Goal: Information Seeking & Learning: Learn about a topic

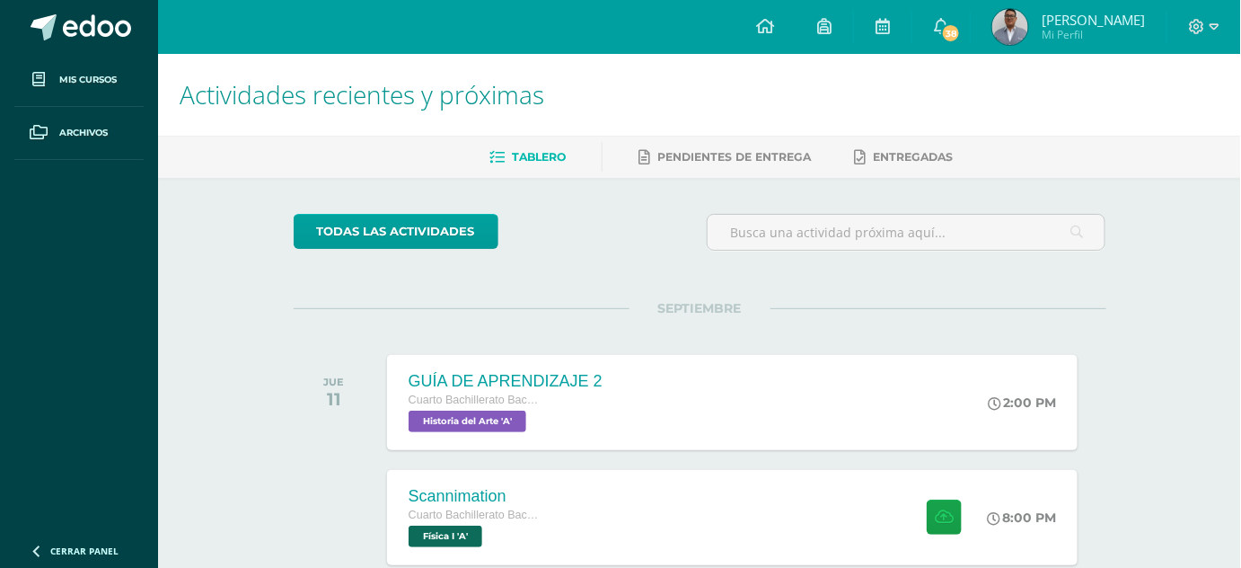
scroll to position [187, 0]
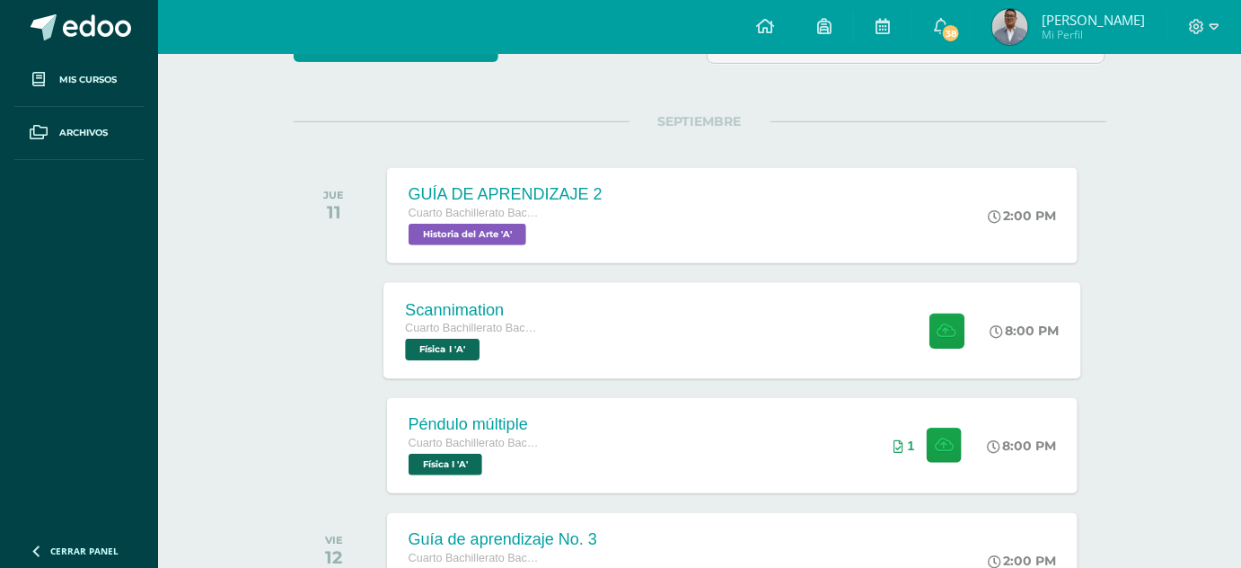
click at [753, 313] on div "Scannimation Cuarto Bachillerato Bachillerato en CCLL con Orientación en Diseño…" at bounding box center [733, 330] width 698 height 96
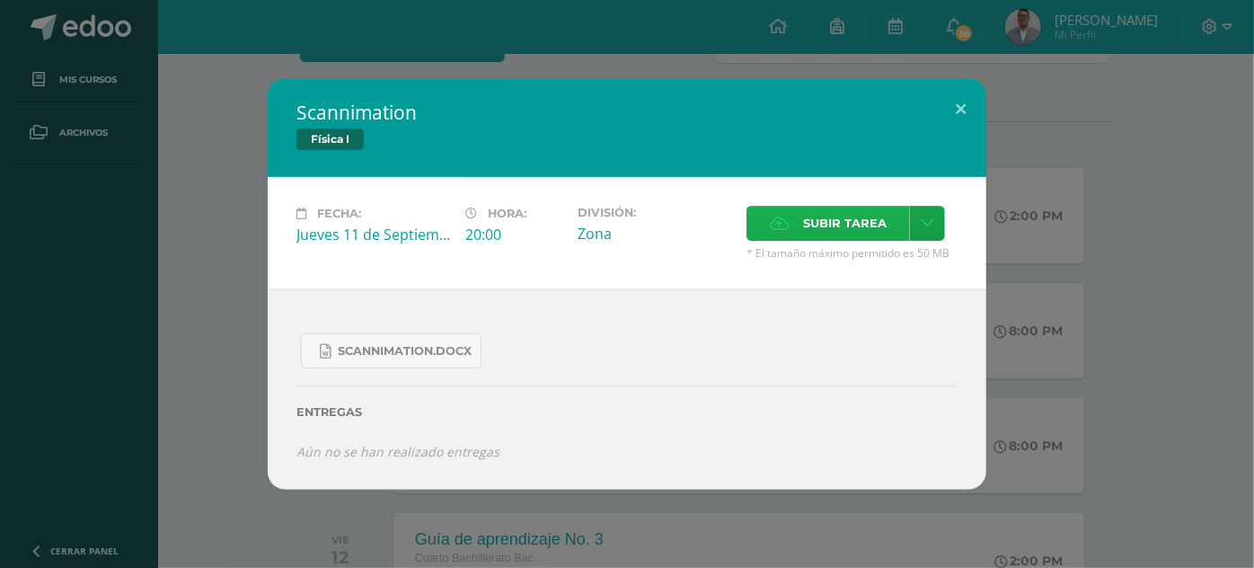
click at [832, 216] on span "Subir tarea" at bounding box center [845, 223] width 84 height 33
click at [0, 0] on input "Subir tarea" at bounding box center [0, 0] width 0 height 0
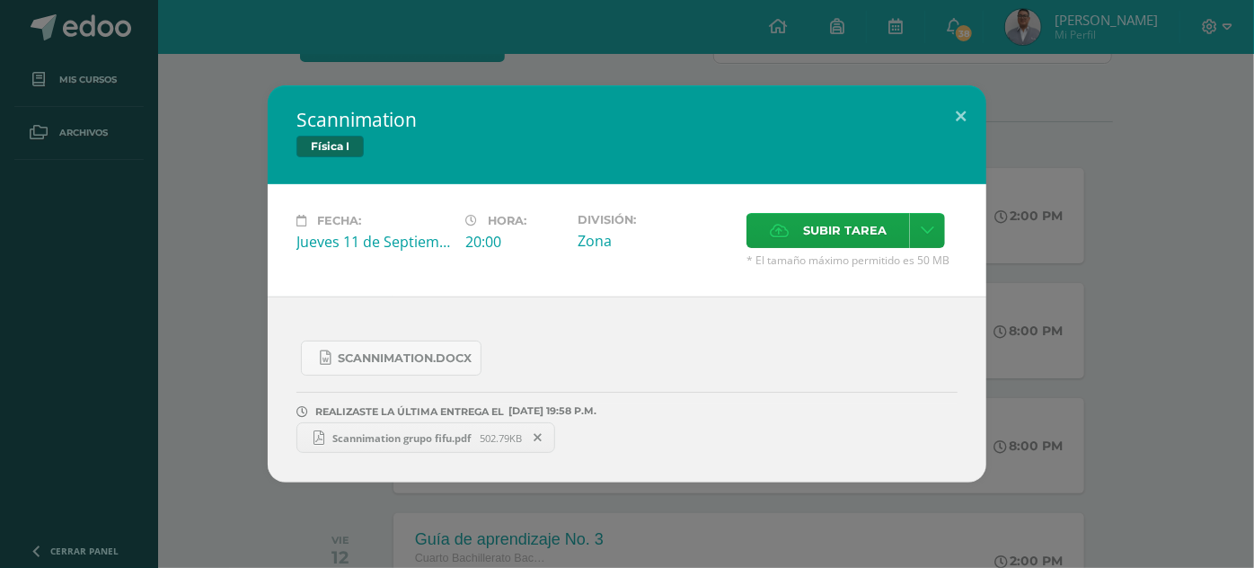
drag, startPoint x: 451, startPoint y: 431, endPoint x: 419, endPoint y: 437, distance: 32.1
click at [419, 437] on span "Scannimation grupo fifu.pdf" at bounding box center [402, 437] width 156 height 13
click at [153, 122] on div "Scannimation Física I Fecha: [DATE] Hora: 20:00 División: Zona Cancelar" at bounding box center [627, 283] width 1240 height 397
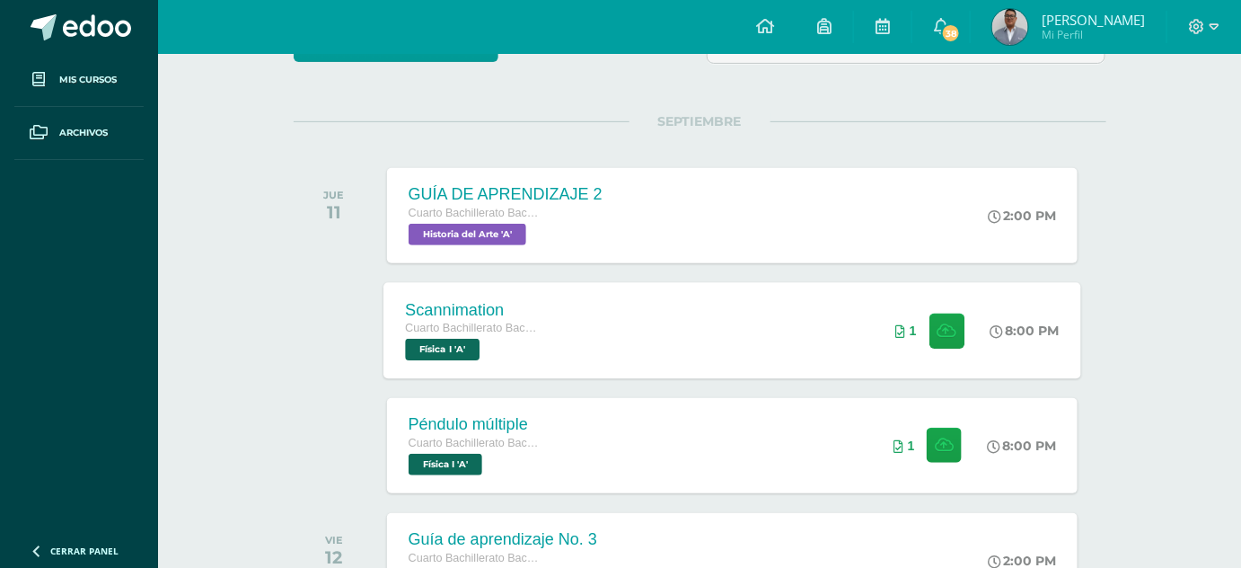
click at [622, 346] on div "Scannimation Cuarto Bachillerato Bachillerato en CCLL con Orientación en Diseño…" at bounding box center [733, 330] width 698 height 96
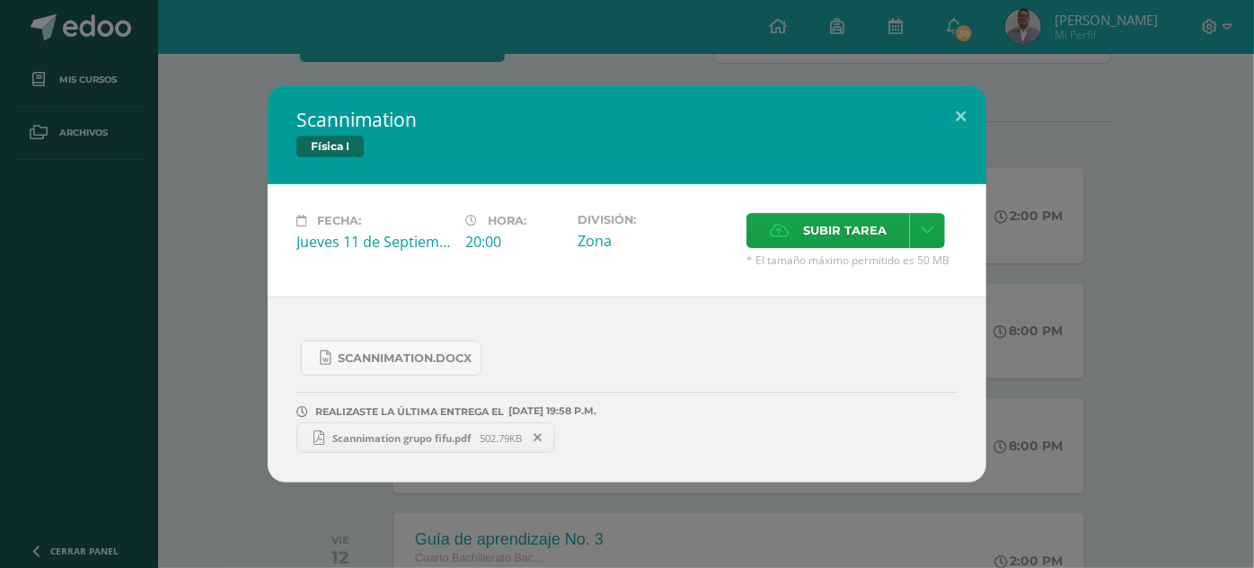
click at [199, 84] on div "Scannimation Física I Fecha: [DATE] Hora: 20:00 División: Zona Cancelar" at bounding box center [627, 284] width 1254 height 568
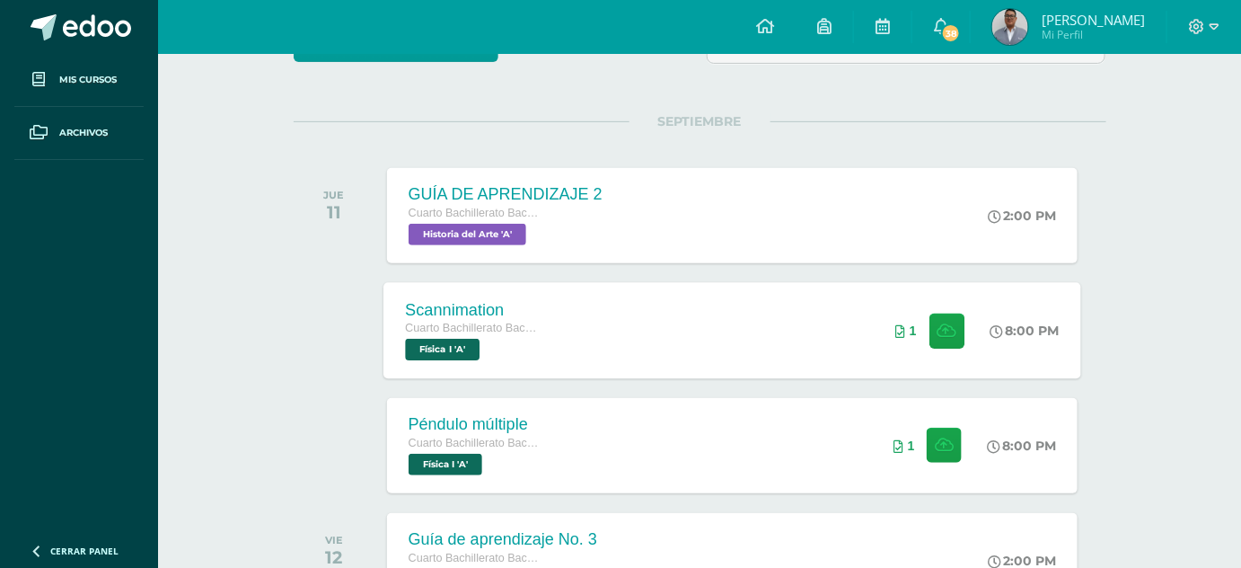
click at [610, 330] on div "Scannimation Cuarto Bachillerato Bachillerato en CCLL con Orientación en Diseño…" at bounding box center [733, 330] width 698 height 96
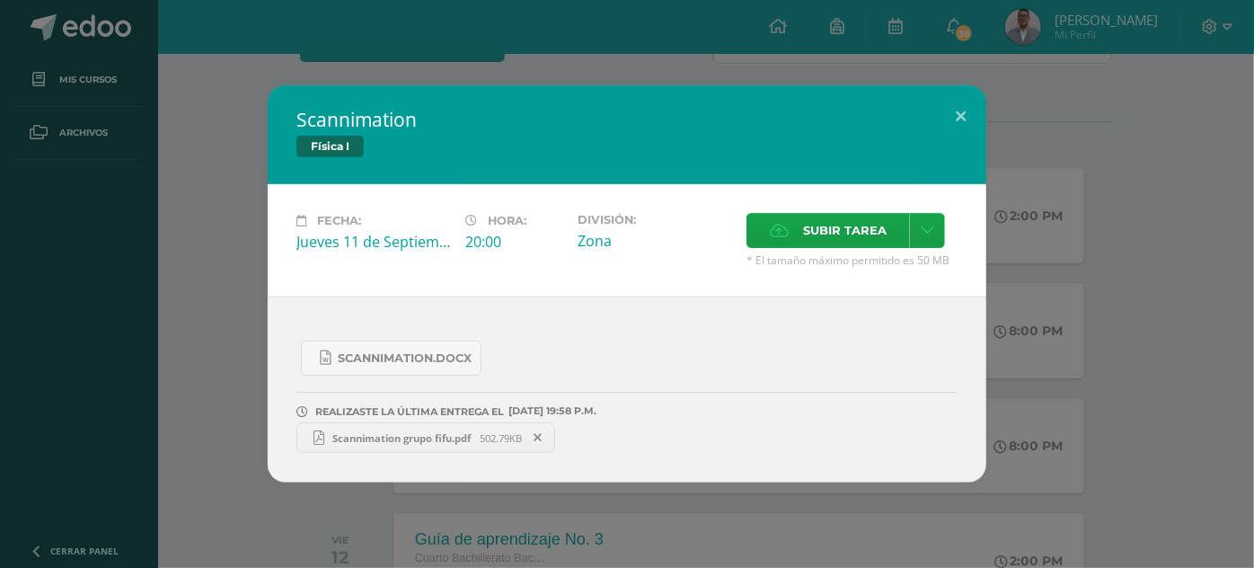
click at [354, 431] on span "Scannimation grupo fifu.pdf" at bounding box center [402, 437] width 156 height 13
click at [181, 268] on div "Scannimation Física I Fecha: Jueves 11 de Septiembre Hora: 20:00 División: Zona…" at bounding box center [627, 283] width 1240 height 397
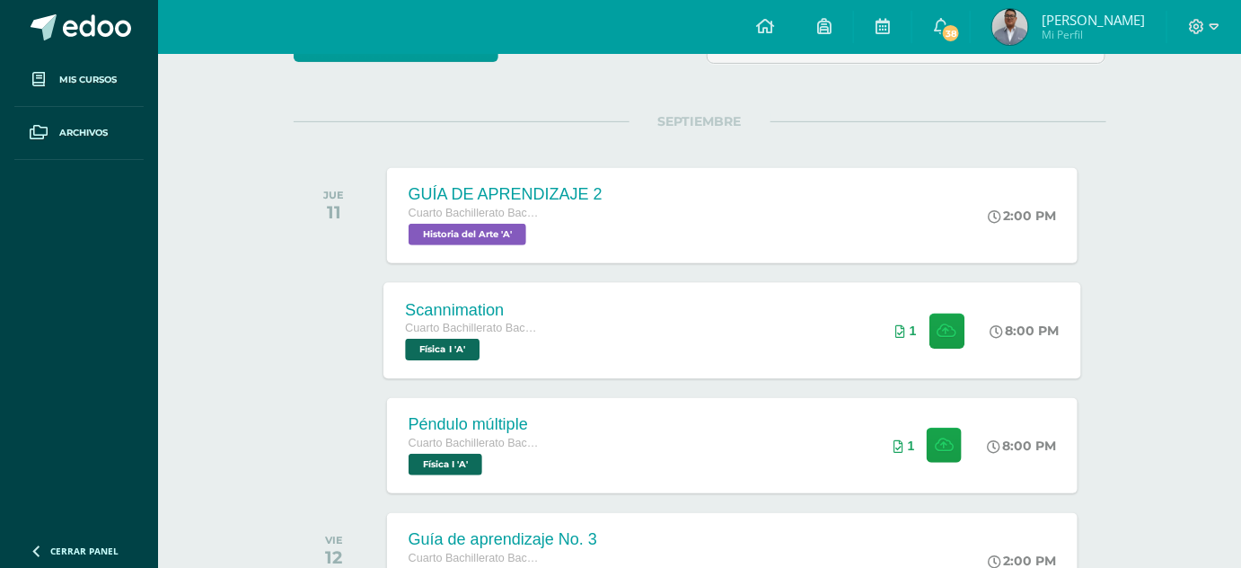
click at [668, 296] on div "Scannimation Cuarto Bachillerato Bachillerato en CCLL con Orientación en Diseño…" at bounding box center [733, 330] width 698 height 96
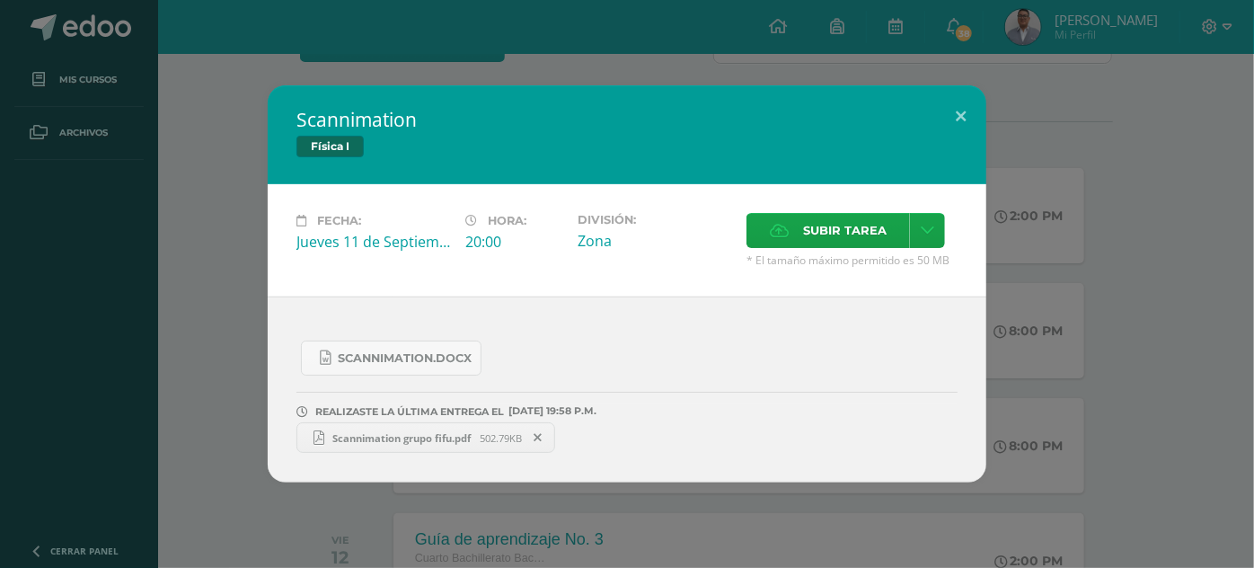
click at [235, 136] on div "Scannimation Física I Fecha: Jueves 11 de Septiembre Hora: 20:00 División: Zona…" at bounding box center [627, 283] width 1240 height 397
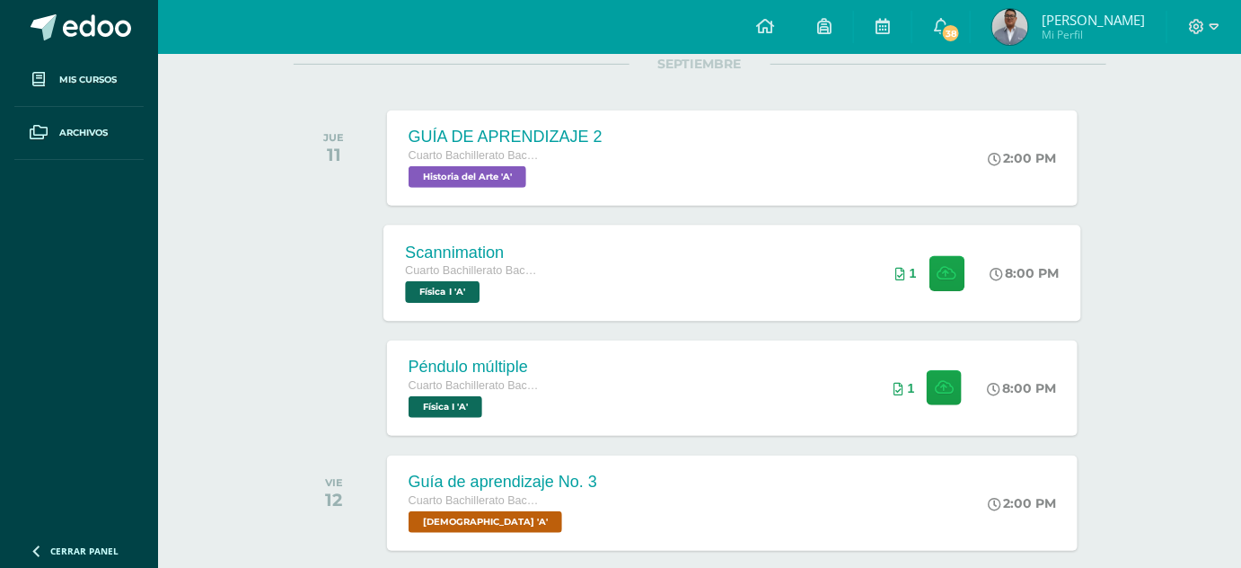
scroll to position [244, 0]
click at [758, 306] on div "Scannimation Cuarto Bachillerato Bachillerato en CCLL con Orientación en Diseño…" at bounding box center [733, 273] width 698 height 96
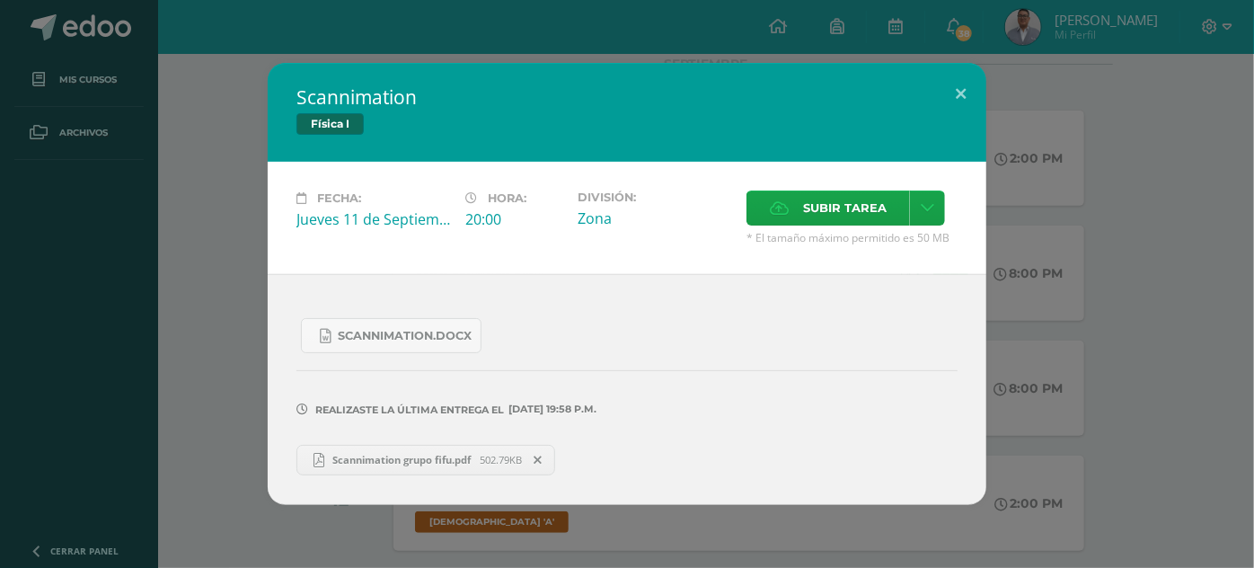
click at [1081, 303] on div "Scannimation Física I Fecha: [DATE] Hora: 20:00 División: Zona Cancelar" at bounding box center [627, 283] width 1240 height 441
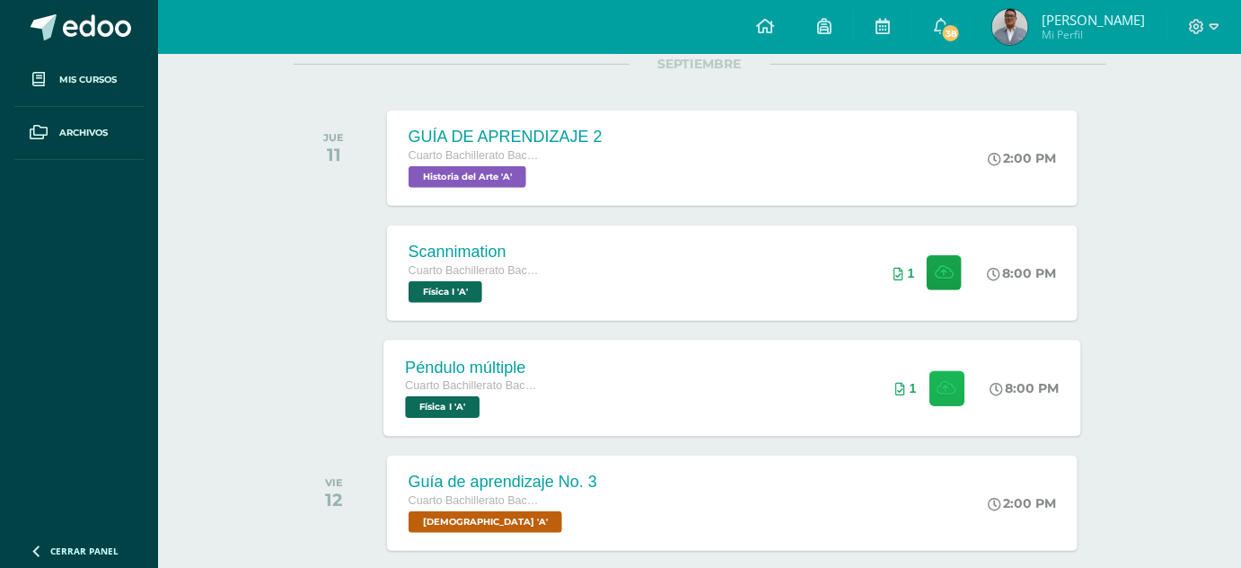
click at [940, 401] on button at bounding box center [947, 387] width 35 height 35
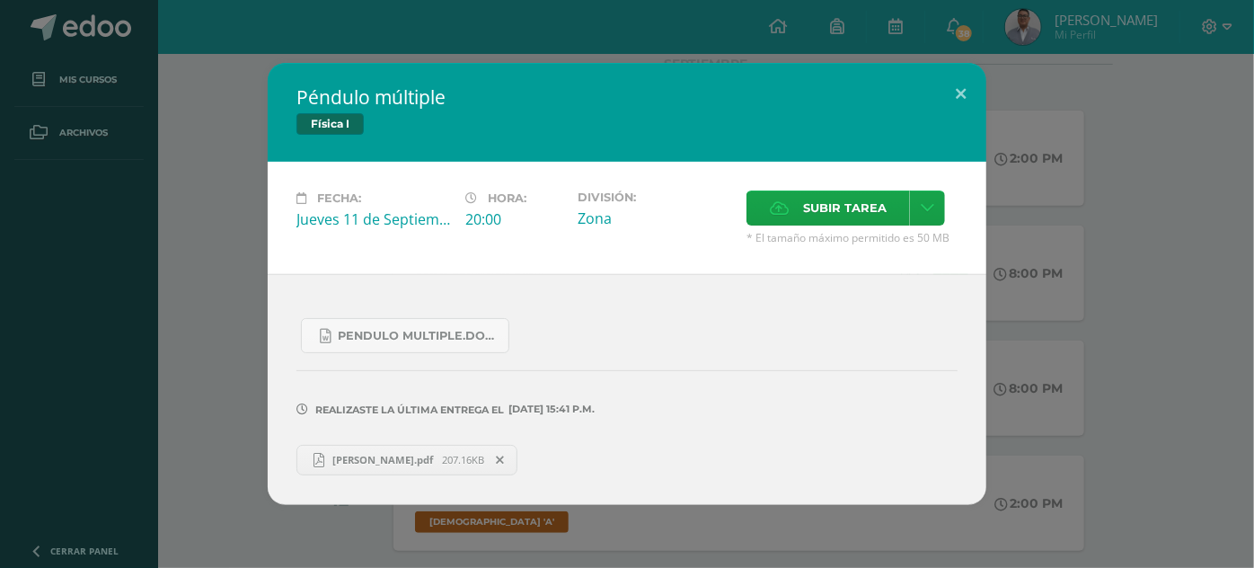
click at [229, 156] on div "Péndulo múltiple Física I Fecha: [DATE] Hora: 20:00 División: Zona" at bounding box center [627, 283] width 1240 height 441
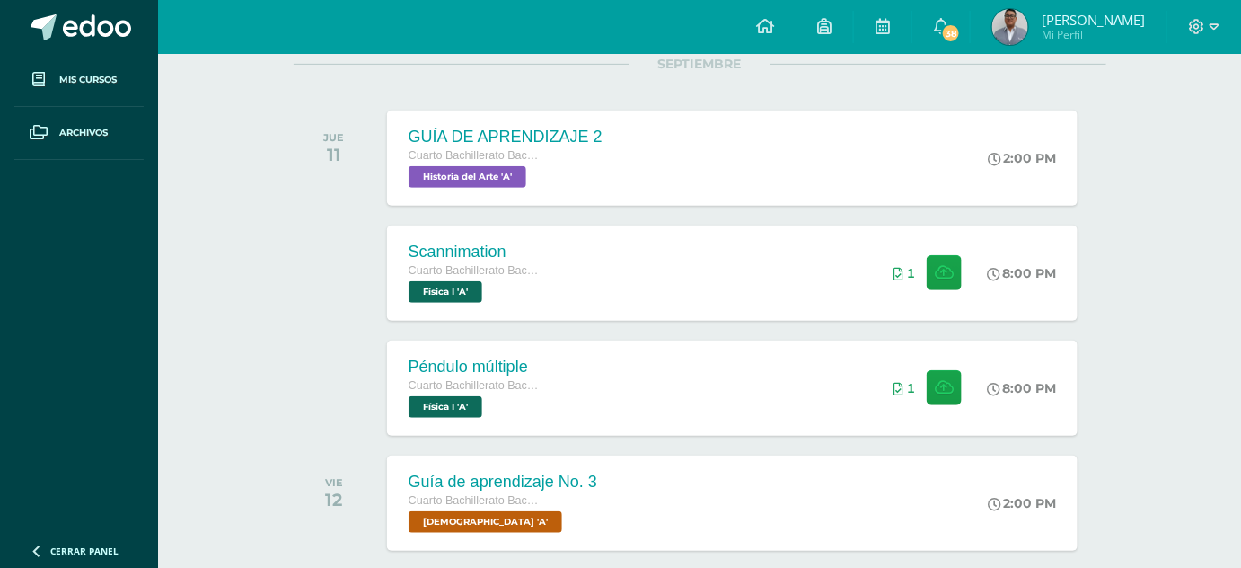
click at [680, 257] on div "Scannimation Cuarto Bachillerato Bachillerato en CCLL con Orientación en Diseño…" at bounding box center [733, 273] width 698 height 96
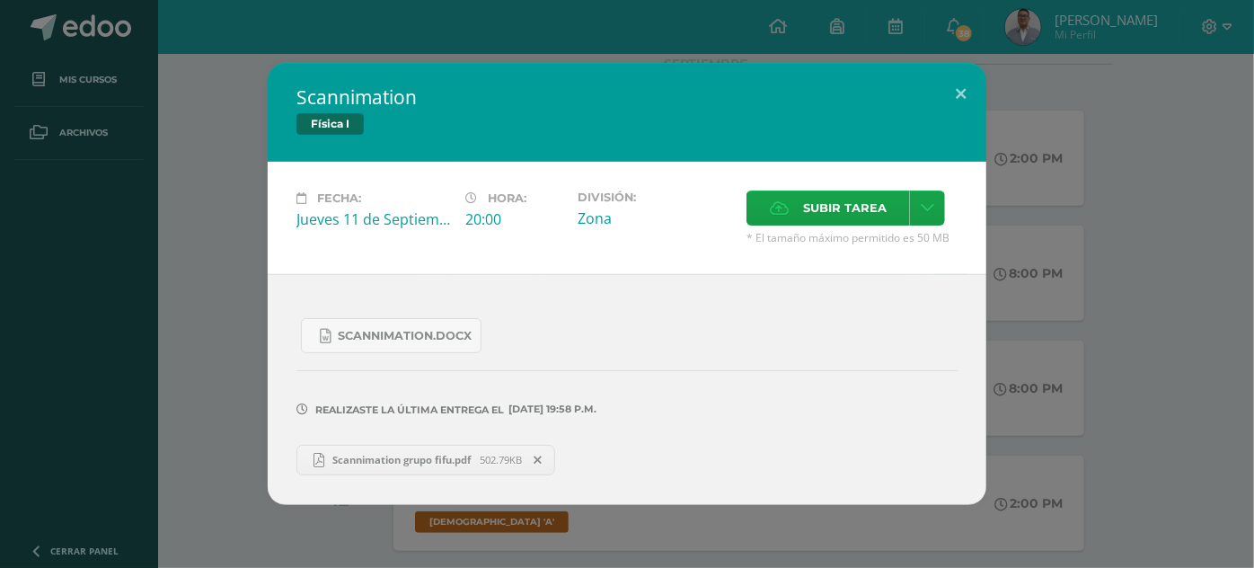
click at [264, 267] on div "Scannimation Física I Fecha: [DATE] Hora: 20:00 División: Zona Cancelar" at bounding box center [627, 283] width 1240 height 441
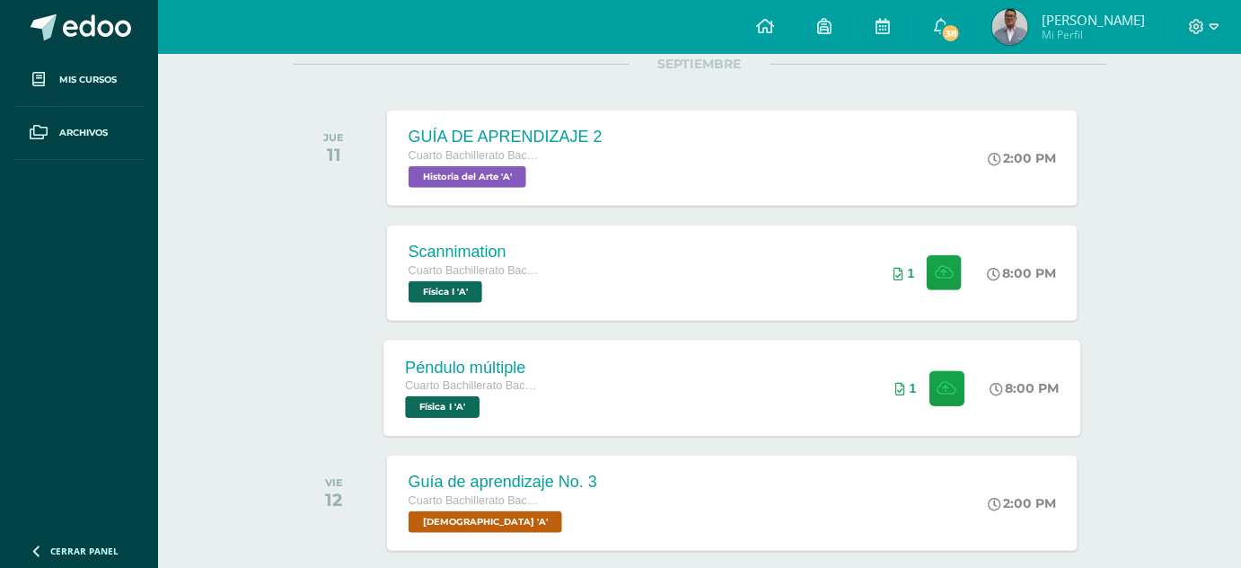
click at [477, 347] on div "Péndulo múltiple Cuarto Bachillerato Bachillerato en CCLL con Orientación en Di…" at bounding box center [474, 388] width 180 height 96
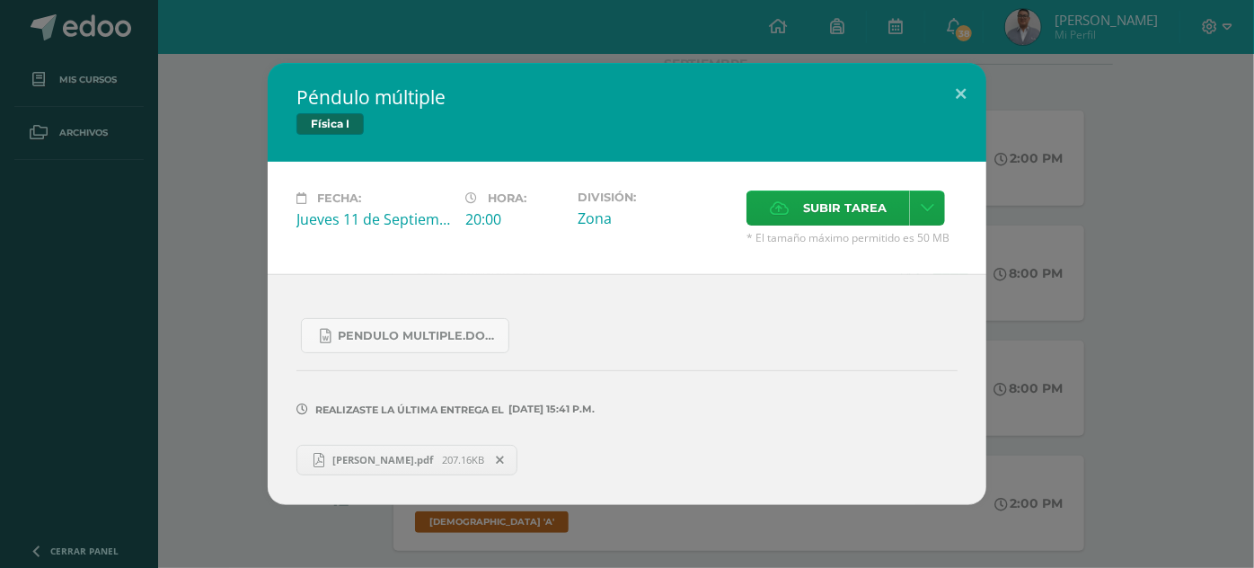
click at [225, 244] on div "Péndulo múltiple Física I Fecha: Jueves 11 de Septiembre Hora: 20:00 División: …" at bounding box center [627, 283] width 1240 height 441
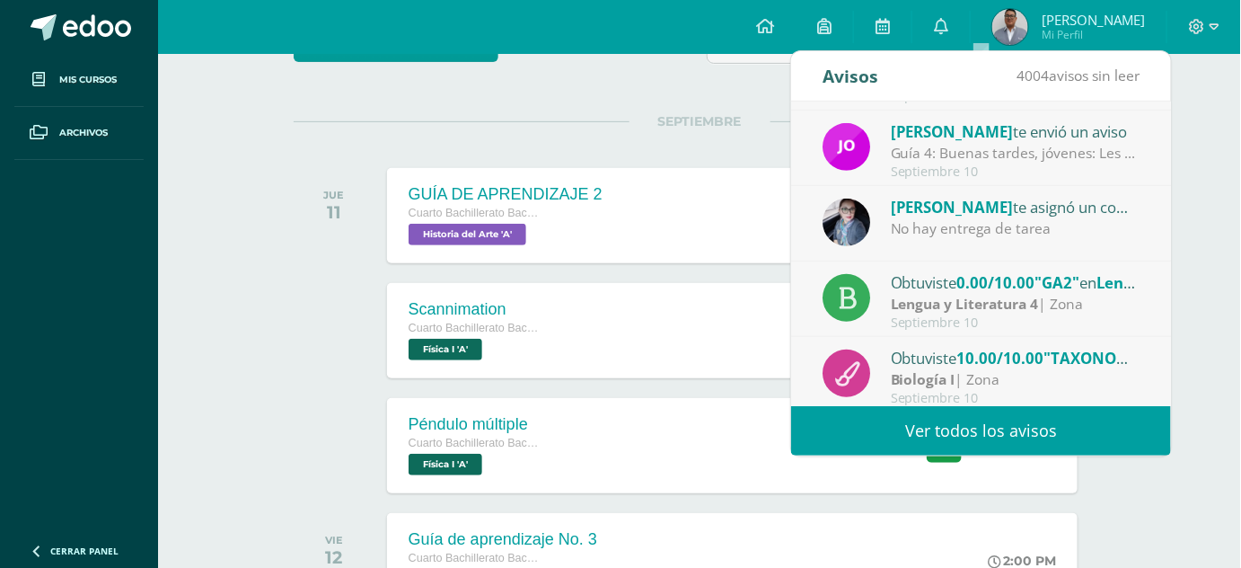
scroll to position [299, 0]
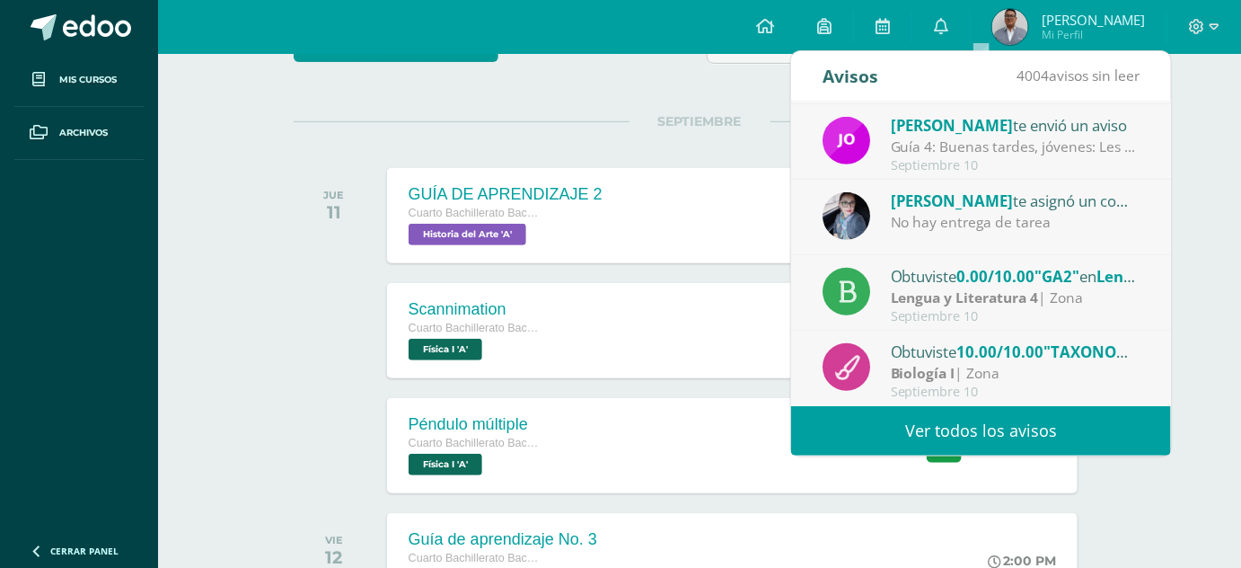
click at [999, 438] on link "Ver todos los avisos" at bounding box center [981, 430] width 380 height 49
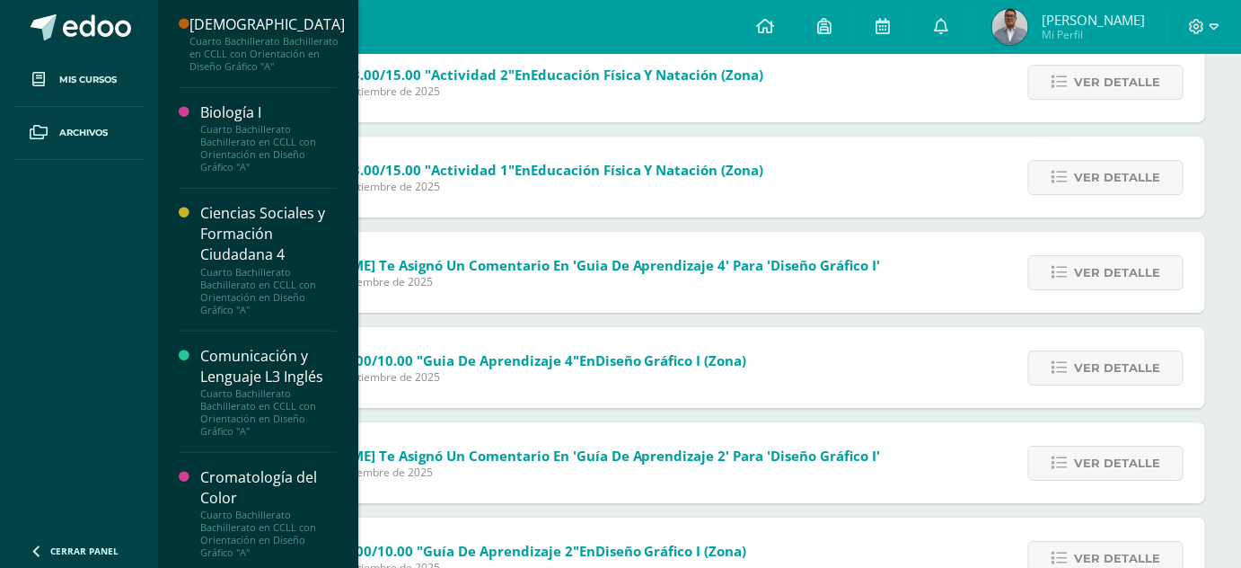
drag, startPoint x: 259, startPoint y: 384, endPoint x: 237, endPoint y: 384, distance: 21.6
click at [237, 384] on div "Comunicación y Lenguaje L3 Inglés" at bounding box center [268, 366] width 137 height 41
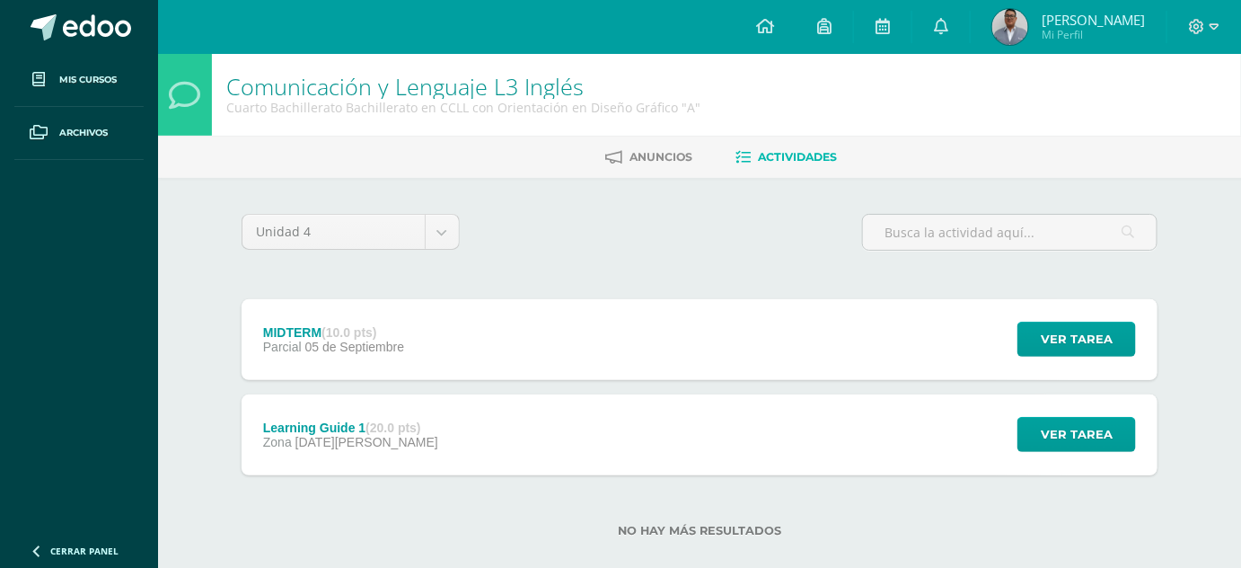
click at [546, 343] on div "MIDTERM (10.0 pts) Parcial [DATE][GEOGRAPHIC_DATA] Ver tarea [GEOGRAPHIC_DATA] …" at bounding box center [700, 339] width 916 height 81
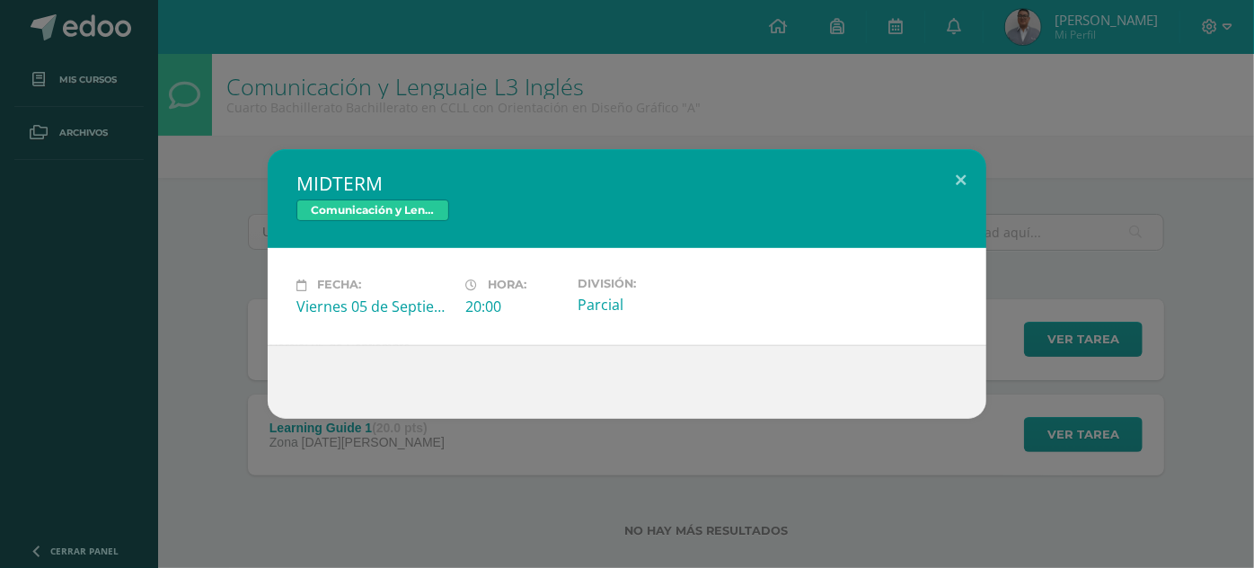
click at [163, 341] on div "MIDTERM Comunicación y Lenguaje L3 Inglés Fecha: [DATE] Hora: 20:00 División:" at bounding box center [627, 283] width 1240 height 269
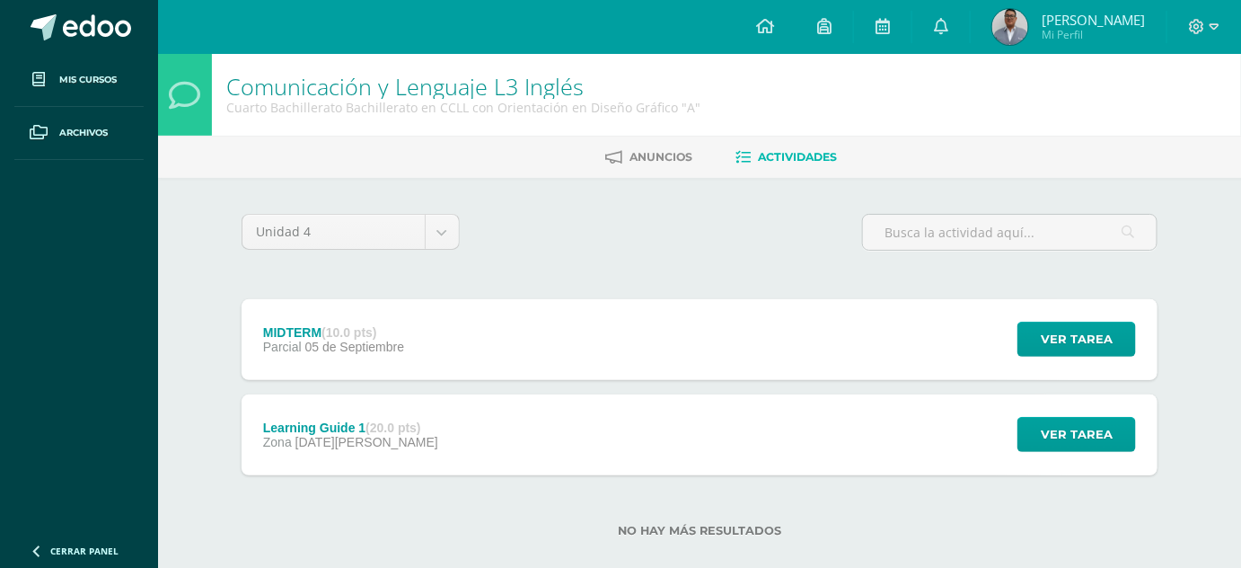
click at [362, 440] on span "[DATE][PERSON_NAME]" at bounding box center [367, 442] width 143 height 14
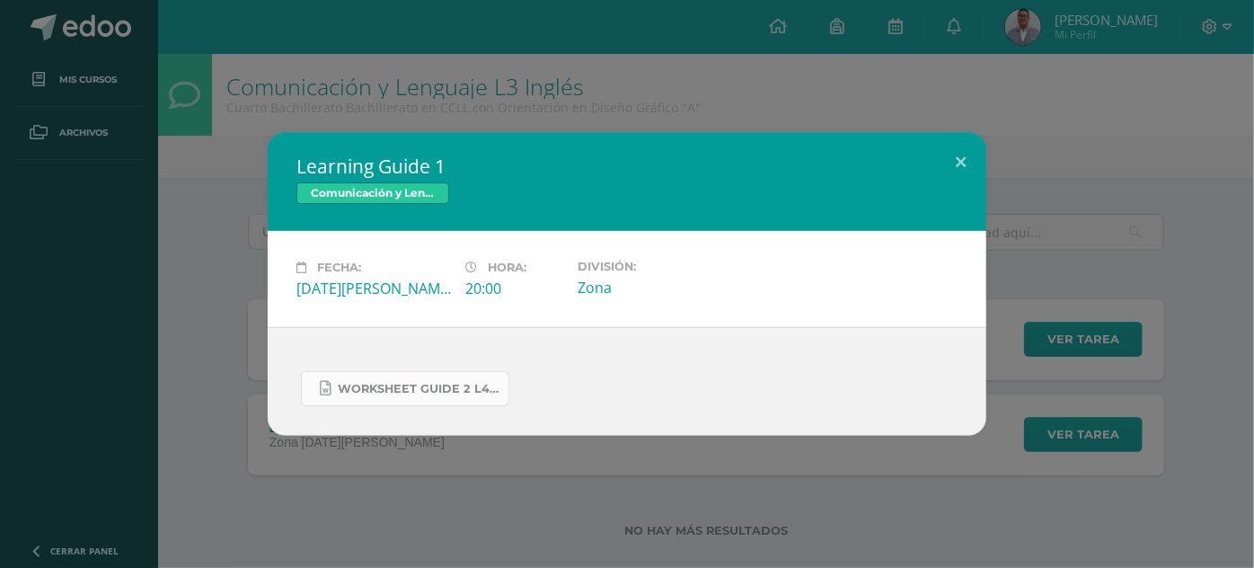
click at [408, 401] on link "WORKSHEET GUIDE 2 L4.docx" at bounding box center [405, 388] width 208 height 35
